Goal: Navigation & Orientation: Find specific page/section

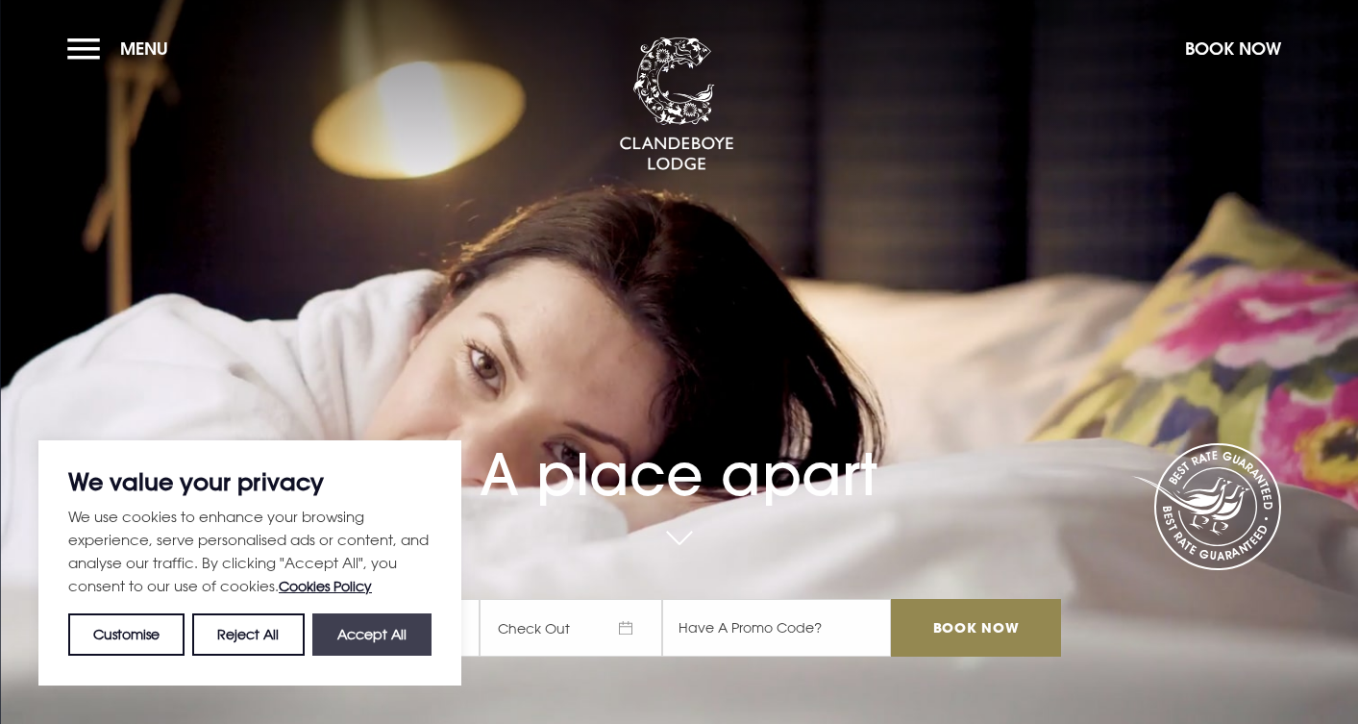
click at [372, 632] on button "Accept All" at bounding box center [371, 634] width 119 height 42
checkbox input "true"
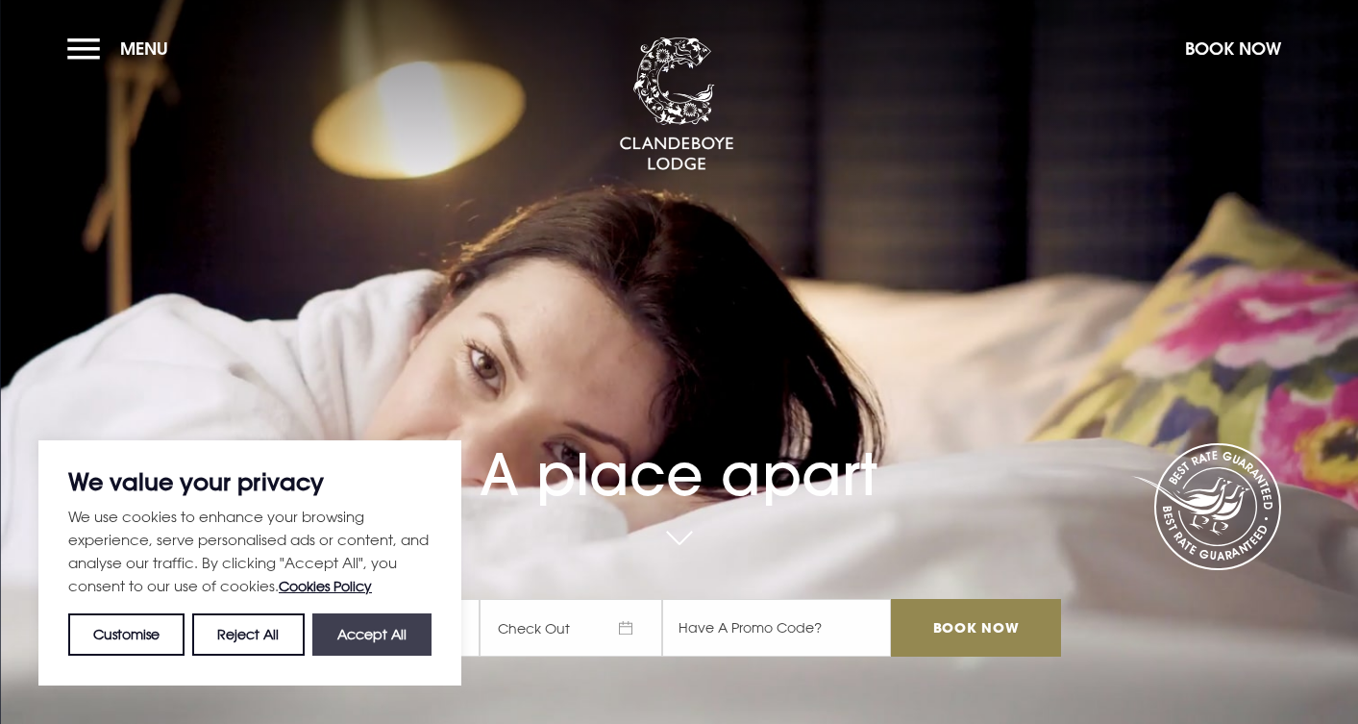
checkbox input "true"
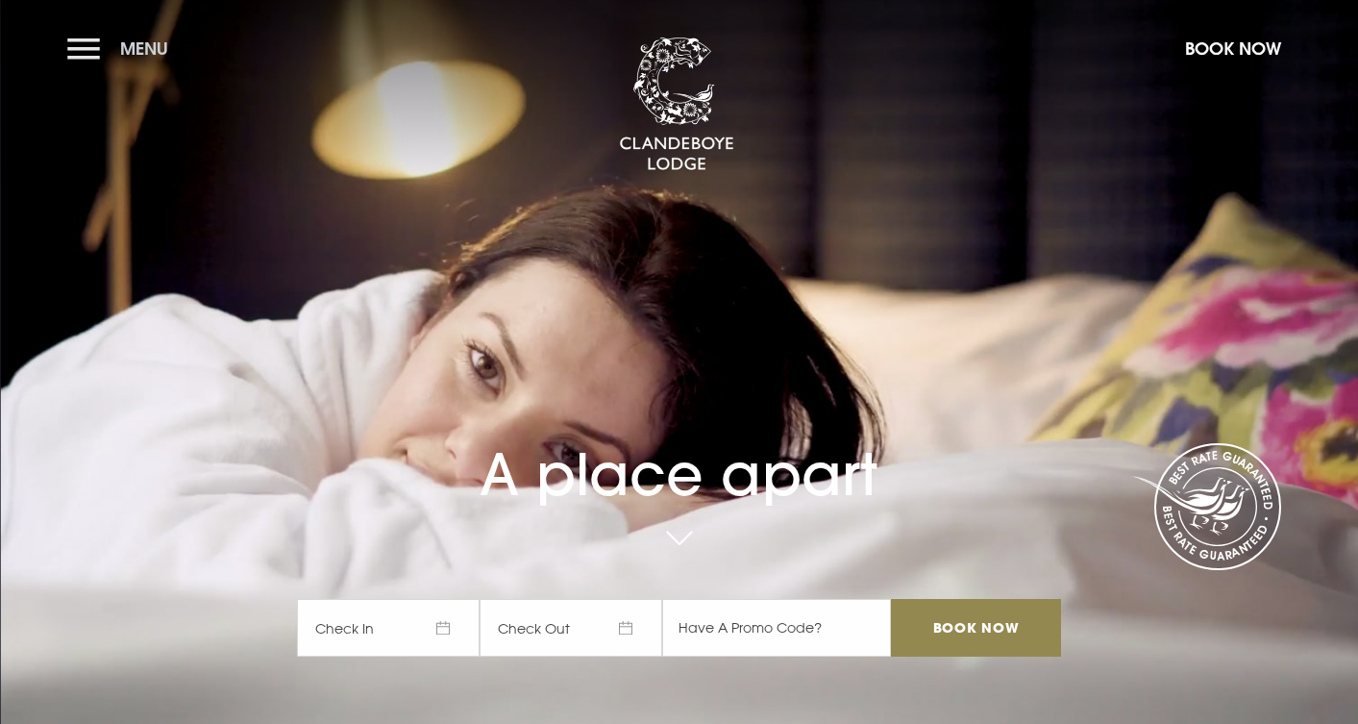
click at [83, 45] on button "Menu" at bounding box center [122, 48] width 111 height 41
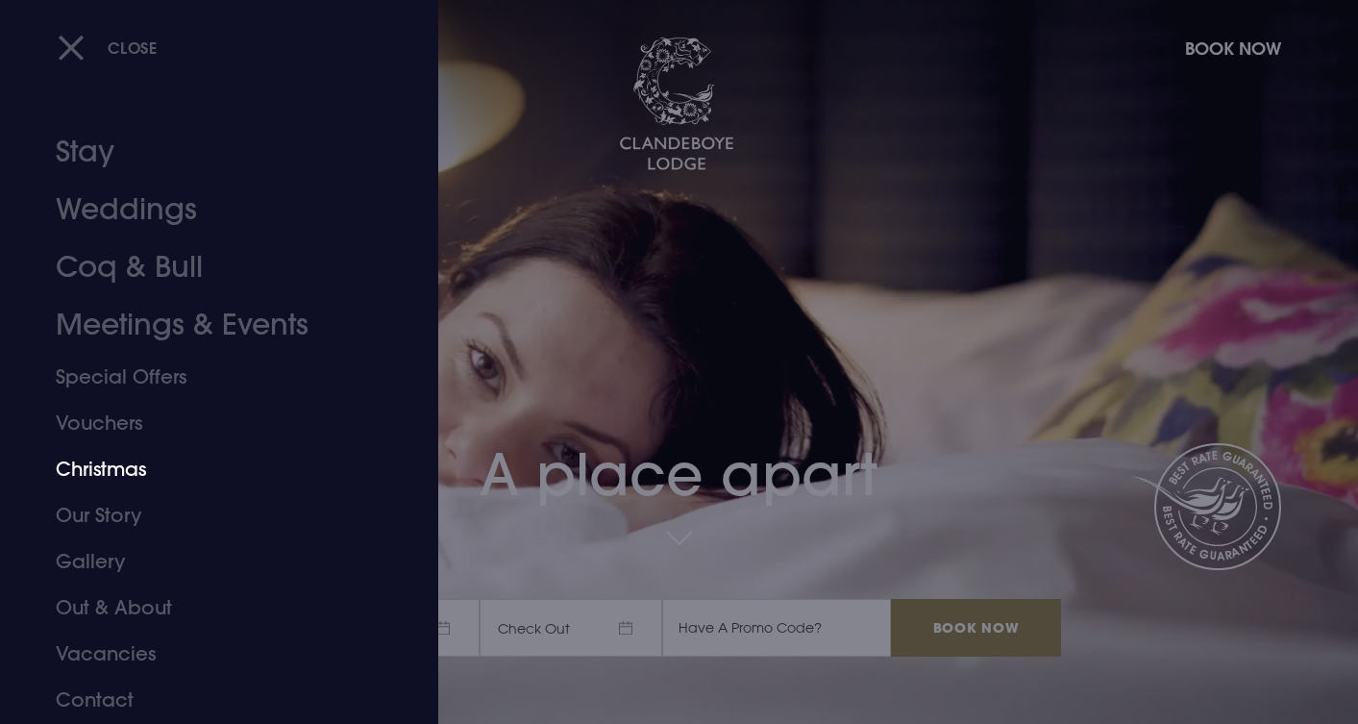
click at [108, 465] on link "Christmas" at bounding box center [208, 469] width 304 height 46
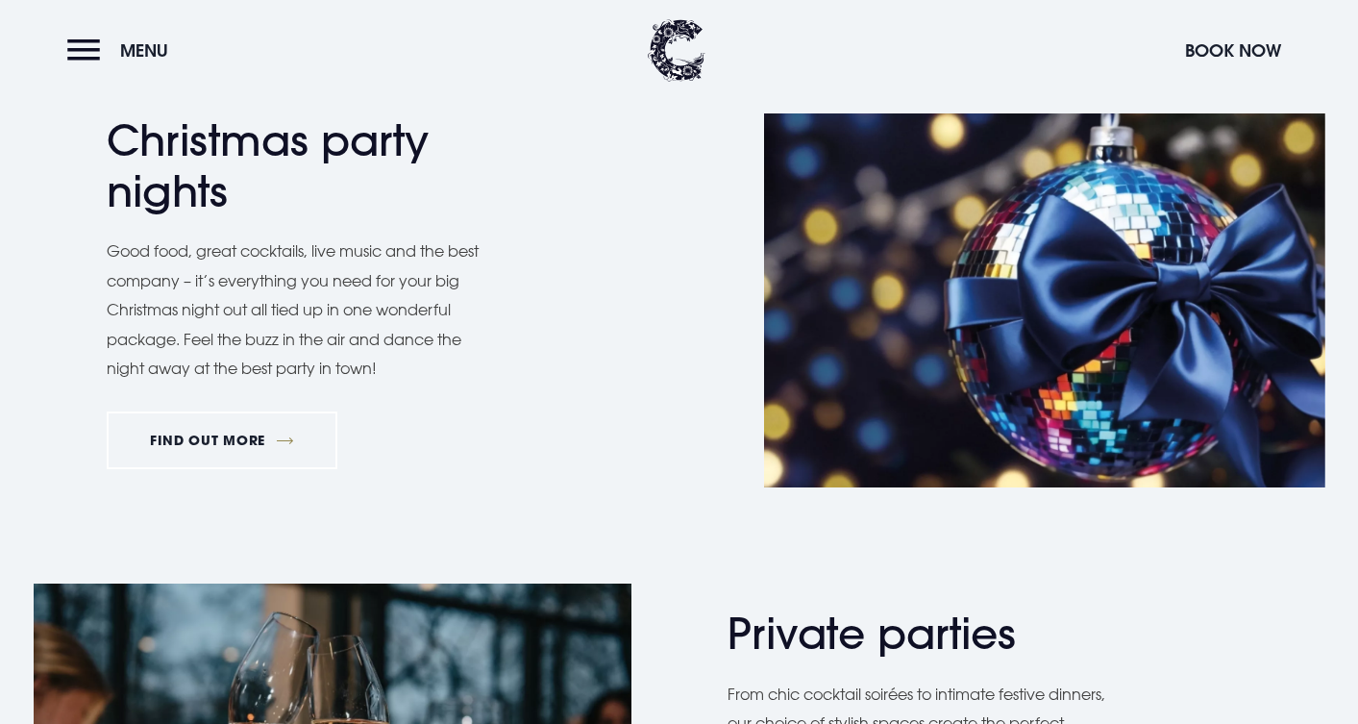
scroll to position [907, 0]
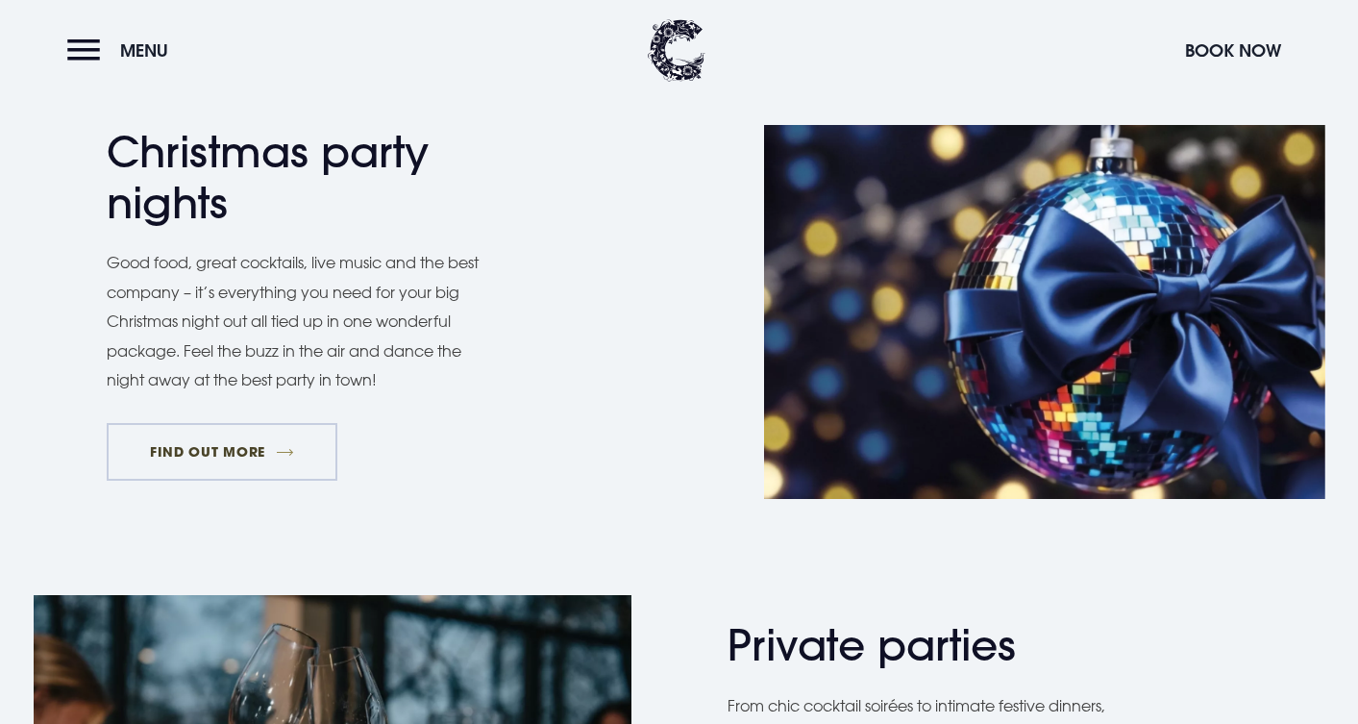
click at [256, 449] on link "FIND OUT MORE" at bounding box center [223, 452] width 232 height 58
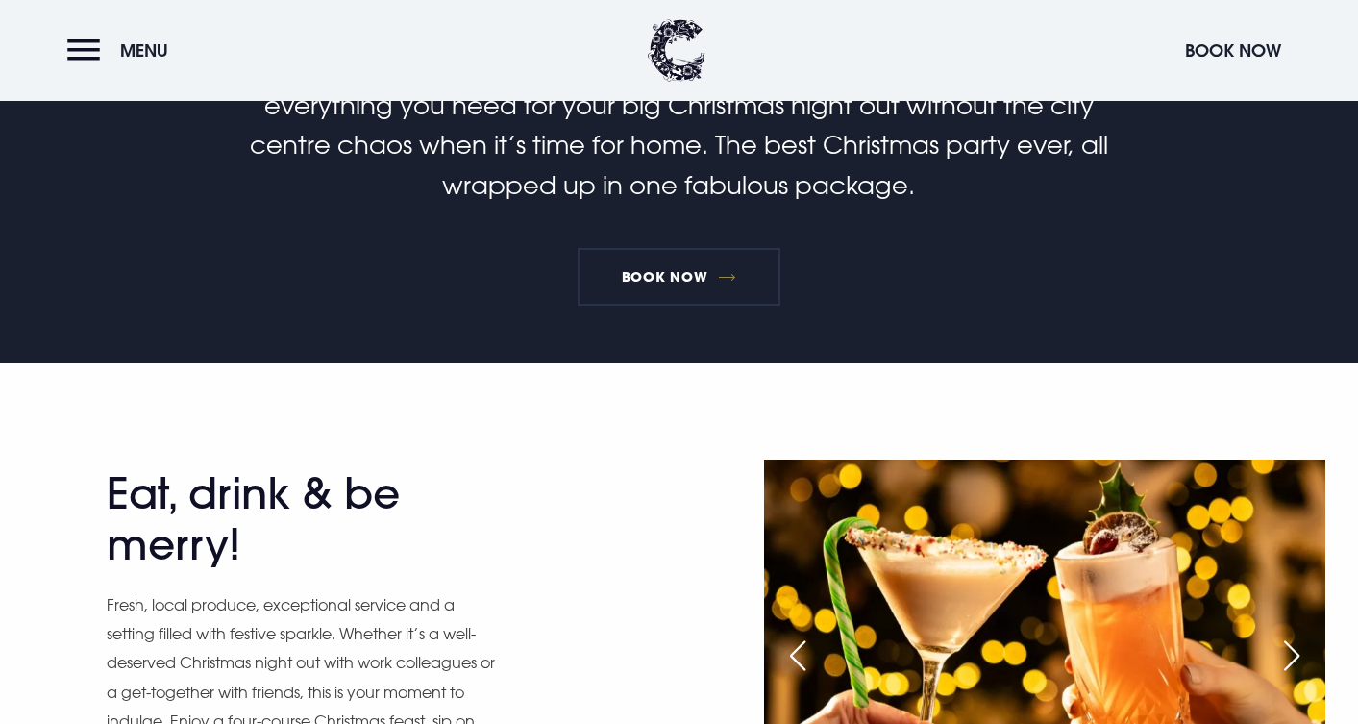
scroll to position [656, 0]
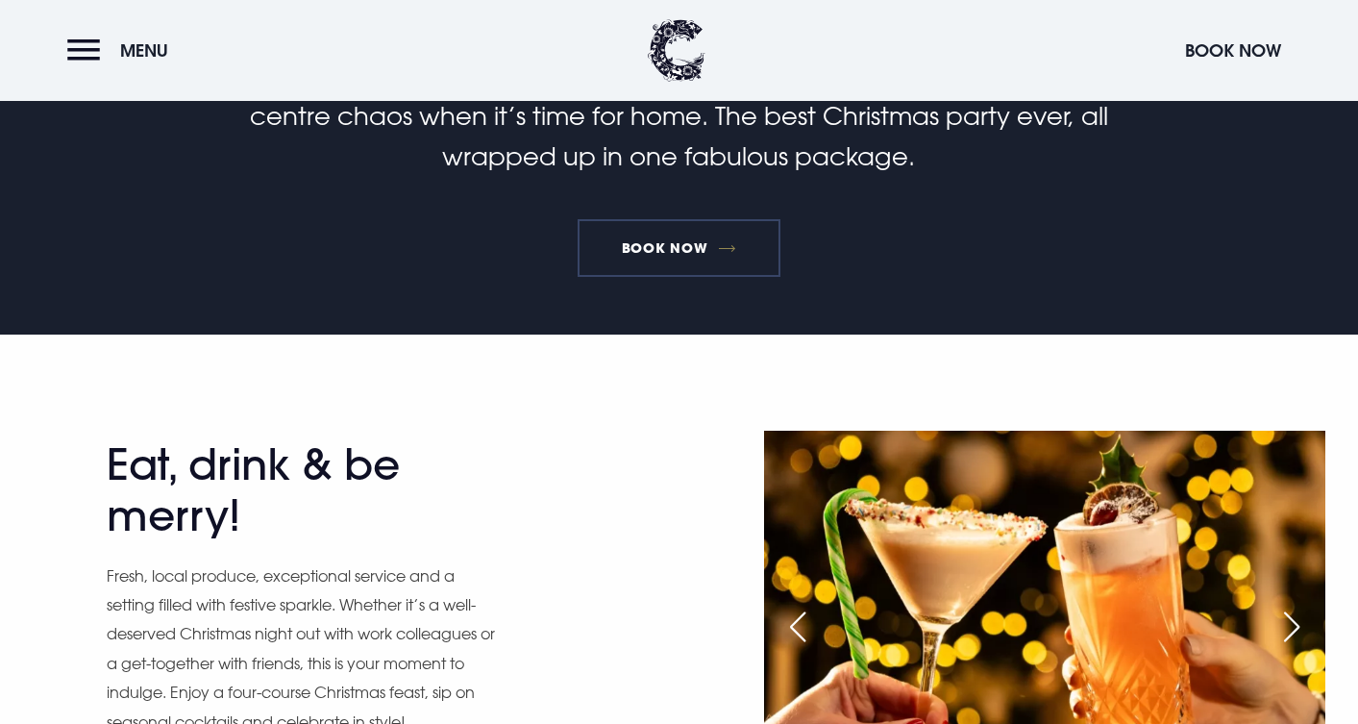
click at [684, 245] on link "Book Now" at bounding box center [679, 248] width 202 height 58
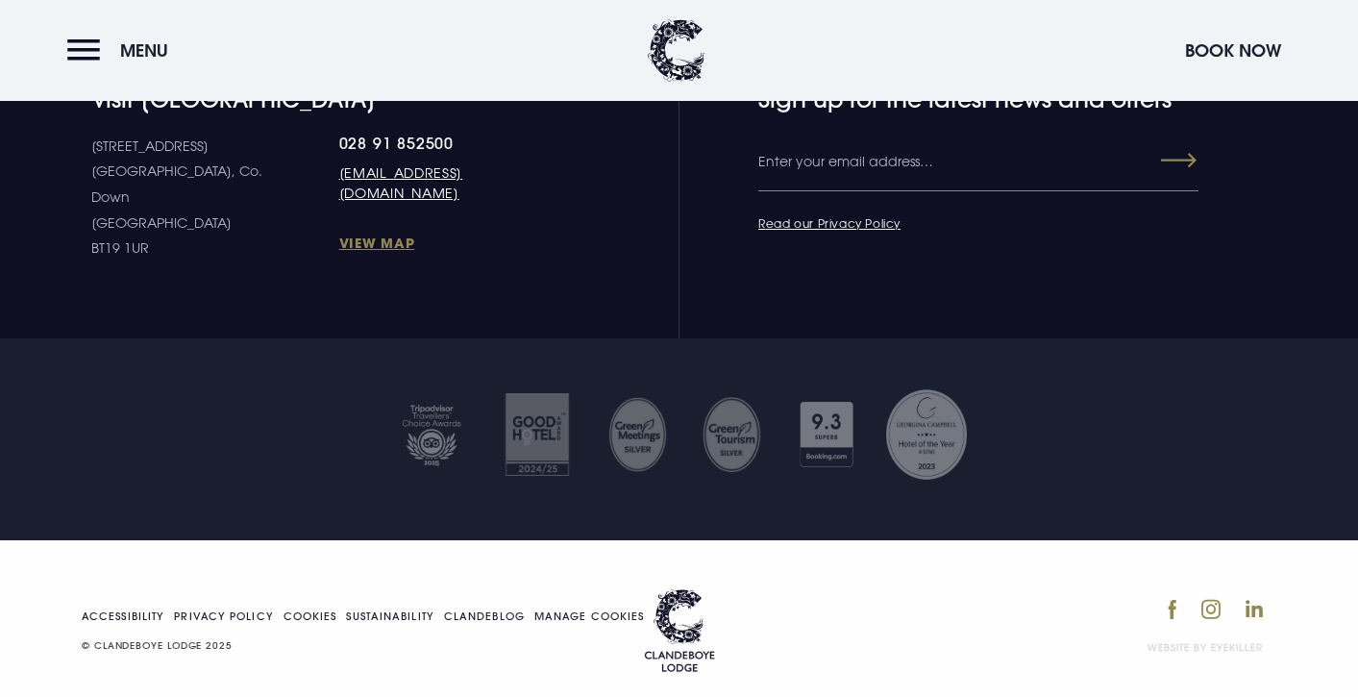
scroll to position [1941, 0]
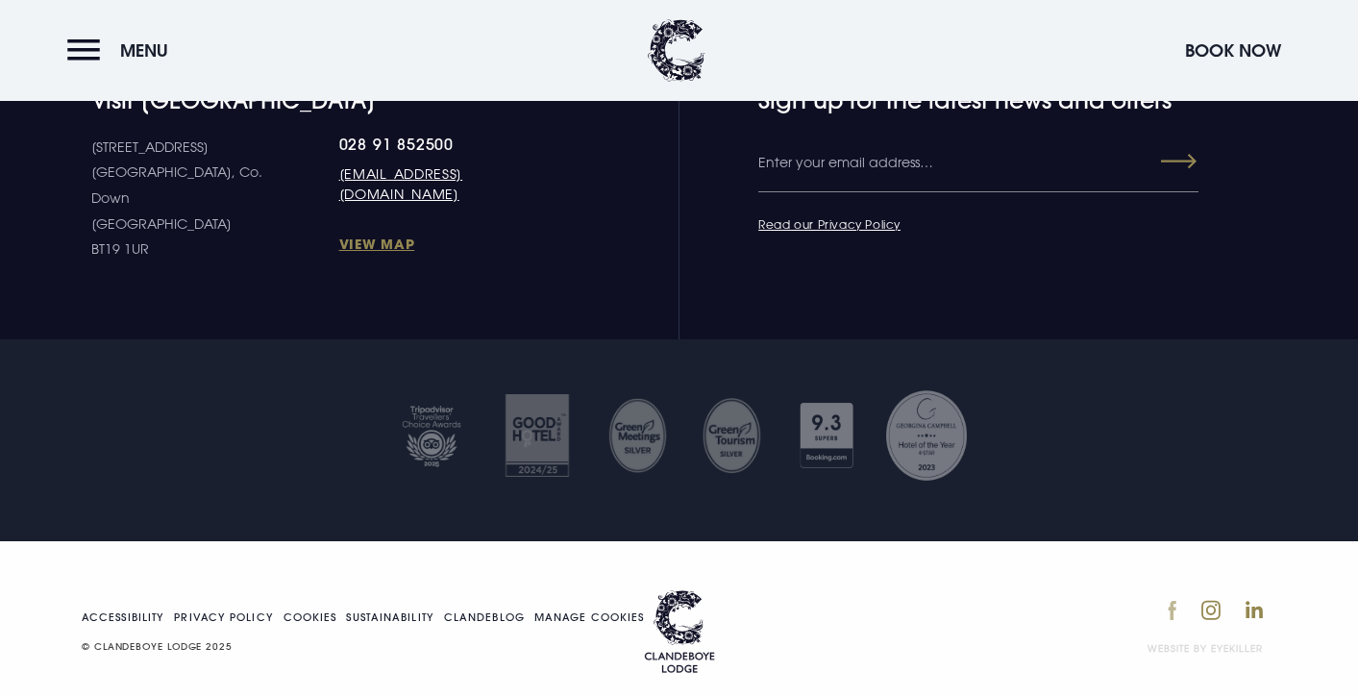
click at [1172, 600] on img at bounding box center [1172, 610] width 9 height 21
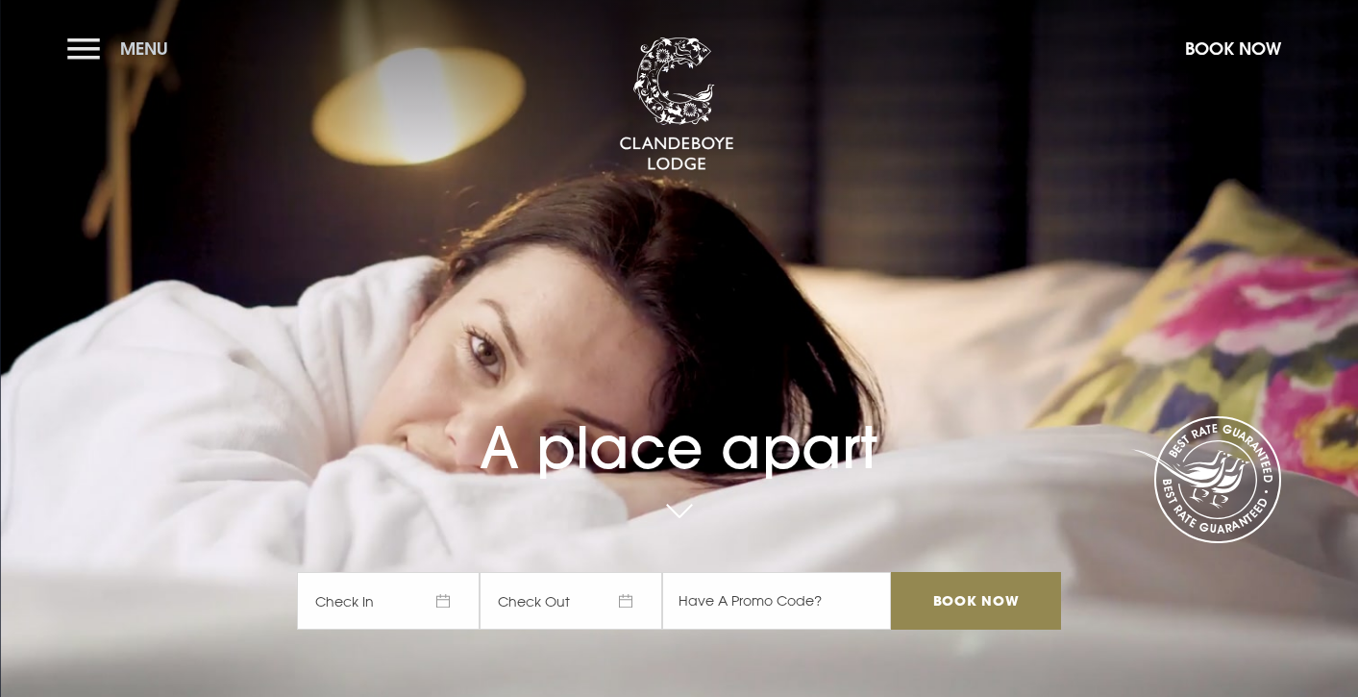
click at [98, 45] on button "Menu" at bounding box center [122, 48] width 111 height 41
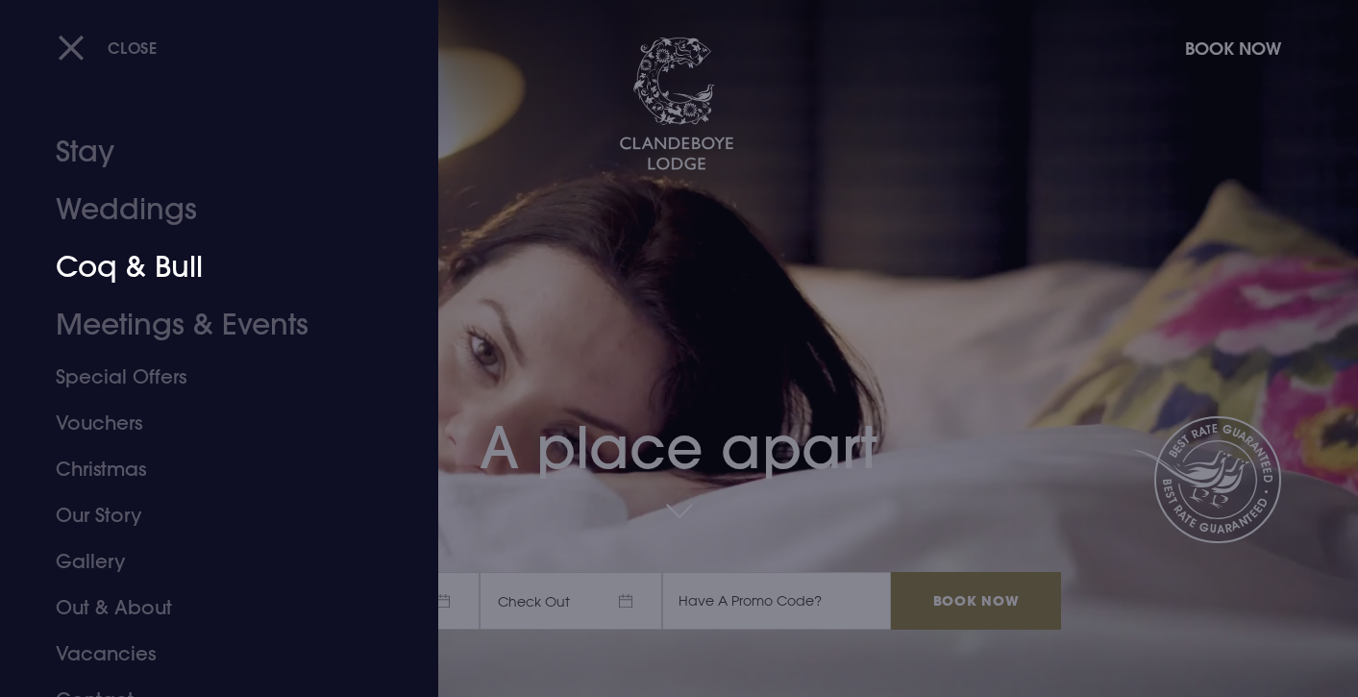
click at [99, 267] on link "Coq & Bull" at bounding box center [208, 267] width 304 height 58
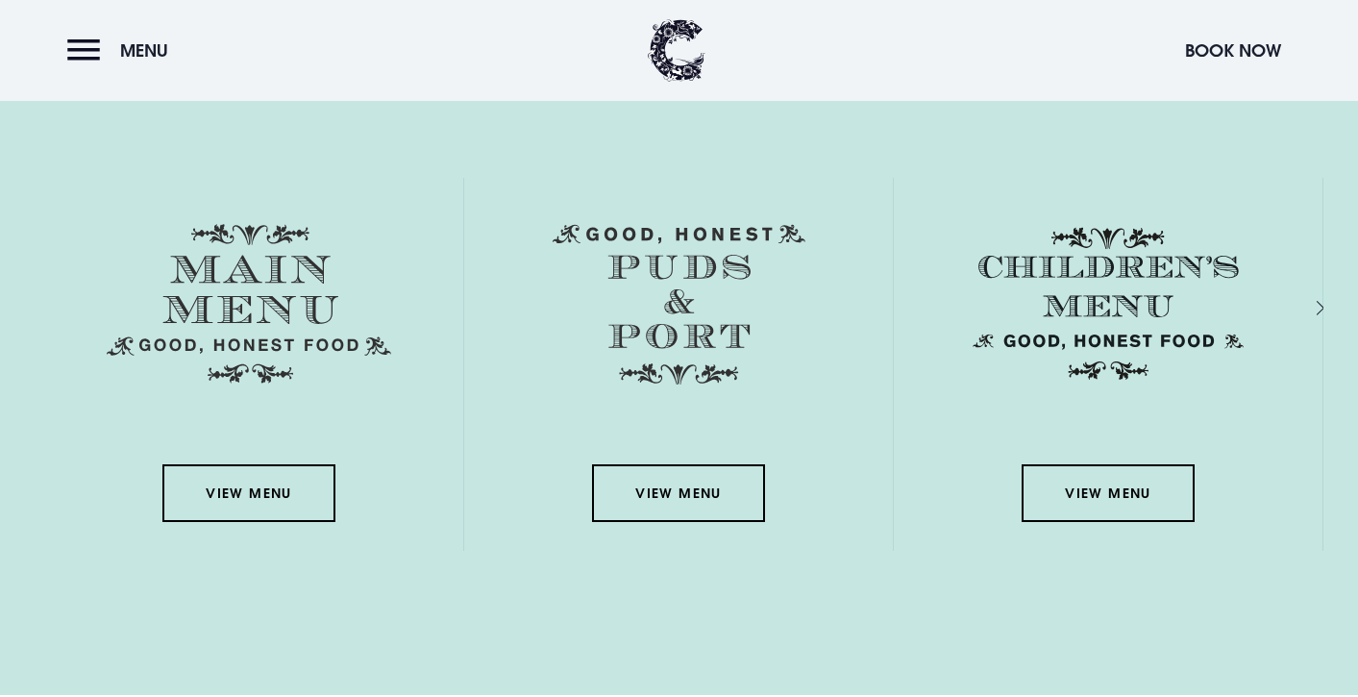
scroll to position [2806, 0]
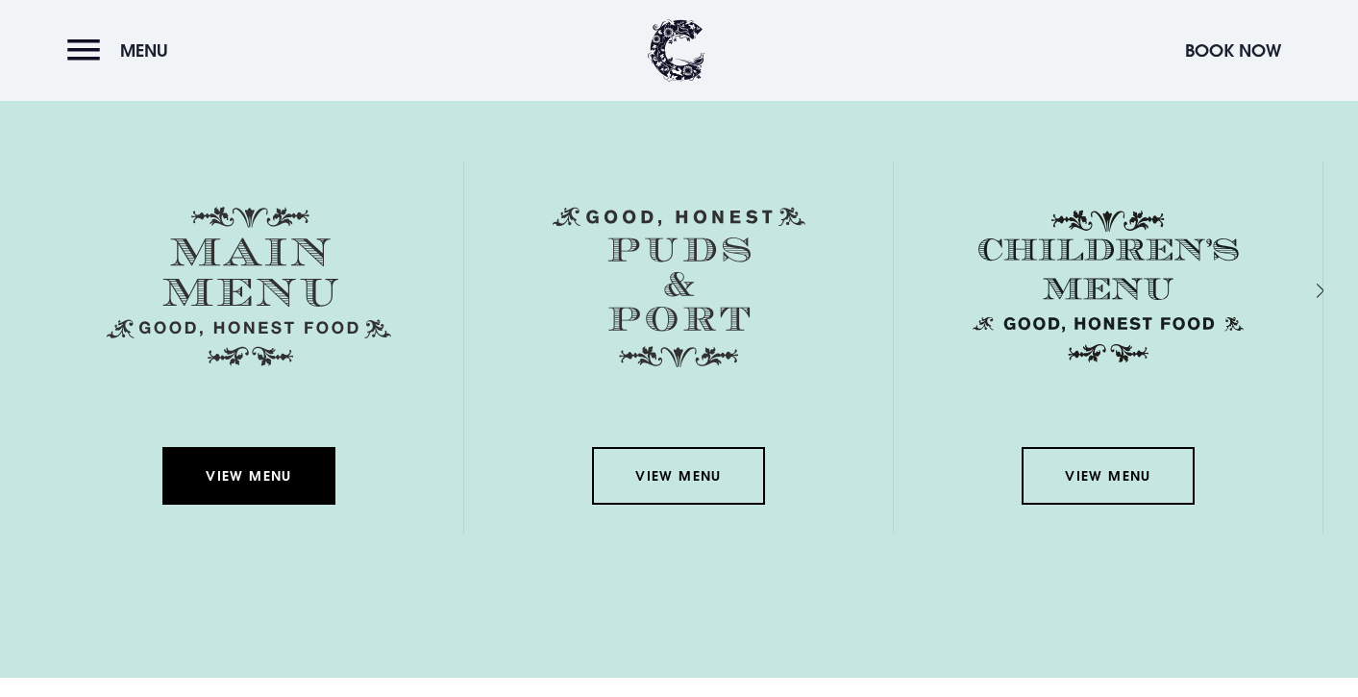
click at [240, 474] on link "View Menu" at bounding box center [248, 476] width 173 height 58
